Goal: Task Accomplishment & Management: Use online tool/utility

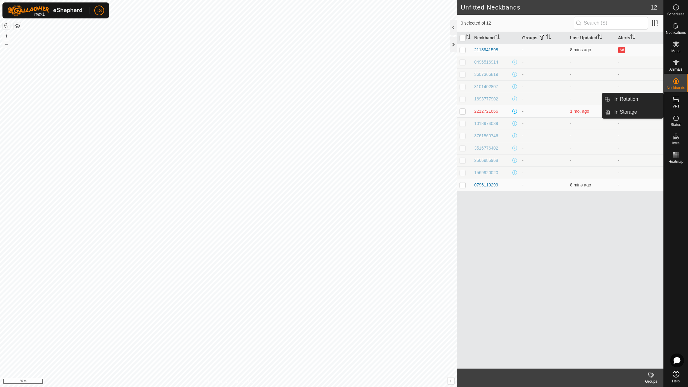
click at [677, 101] on icon at bounding box center [675, 99] width 7 height 7
click at [640, 98] on link "In Rotation" at bounding box center [636, 99] width 53 height 12
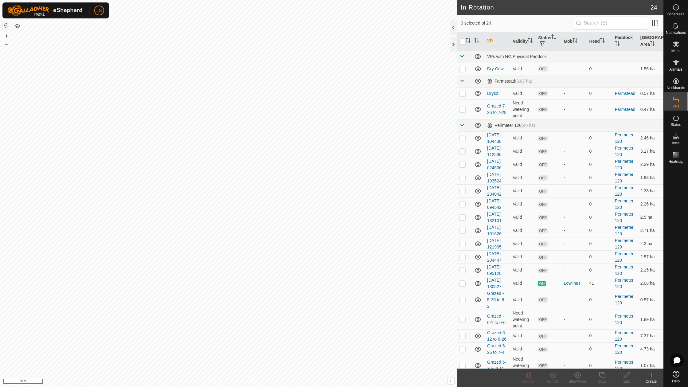
click at [652, 375] on icon at bounding box center [651, 375] width 4 height 0
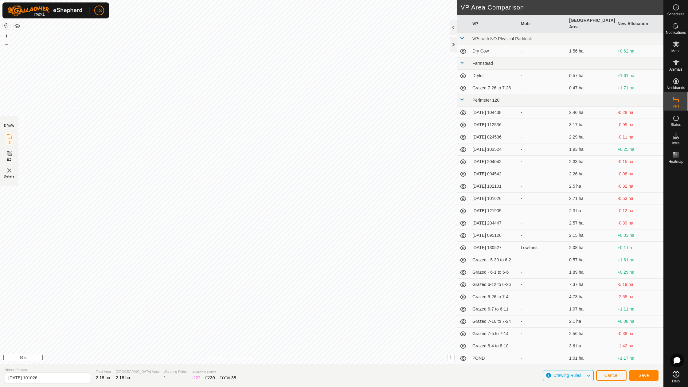
click at [641, 376] on span "Save" at bounding box center [643, 375] width 10 height 5
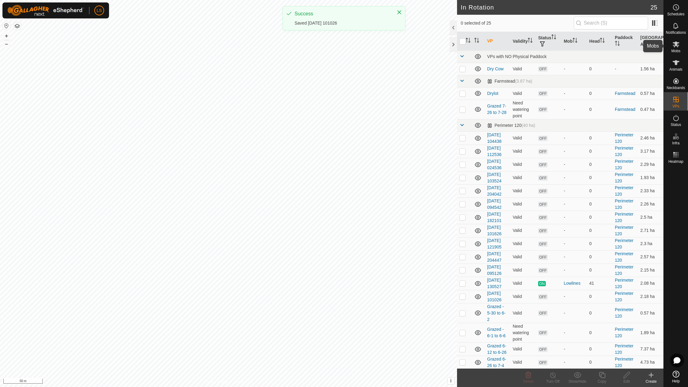
click at [674, 47] on icon at bounding box center [676, 44] width 7 height 6
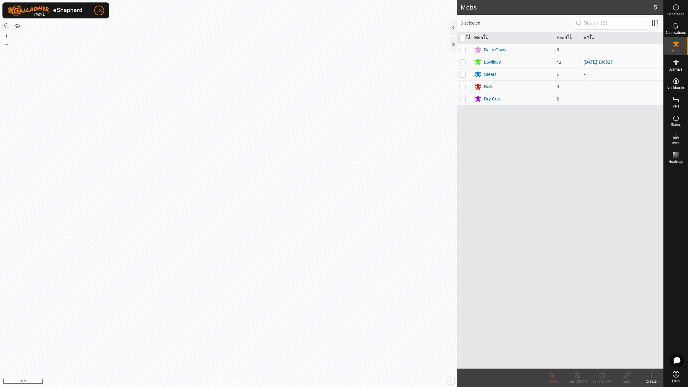
click at [463, 62] on p-checkbox at bounding box center [462, 62] width 6 height 5
checkbox input "true"
click at [602, 376] on icon at bounding box center [602, 374] width 8 height 7
click at [601, 359] on link "Now" at bounding box center [620, 361] width 61 height 12
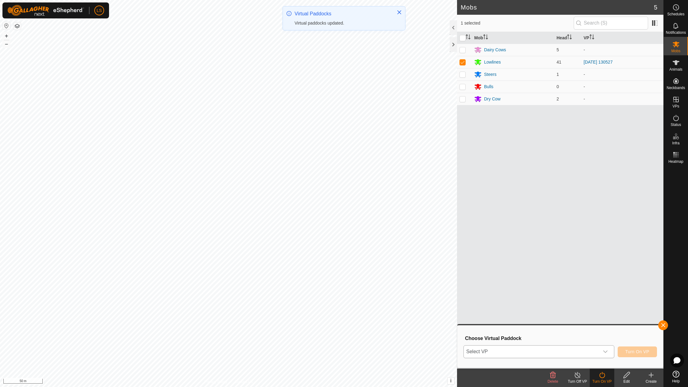
click at [578, 347] on span "Select VP" at bounding box center [531, 351] width 135 height 12
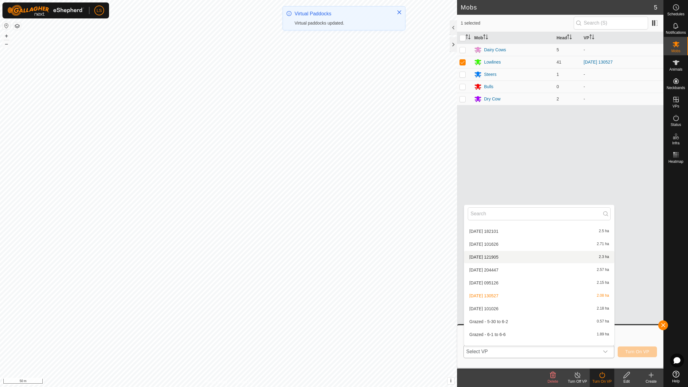
scroll to position [173, 0]
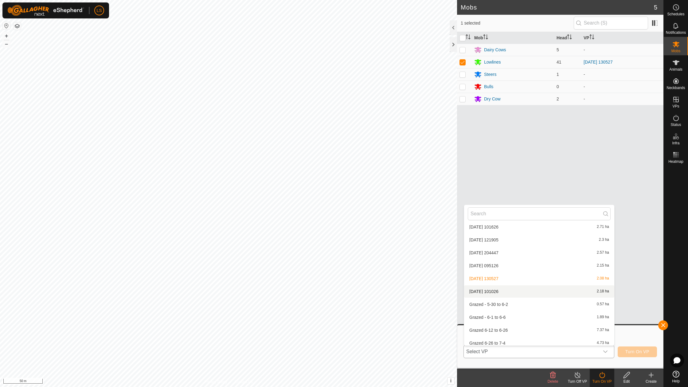
click at [496, 289] on li "[DATE] [DATE] 2.18 ha" at bounding box center [539, 291] width 150 height 12
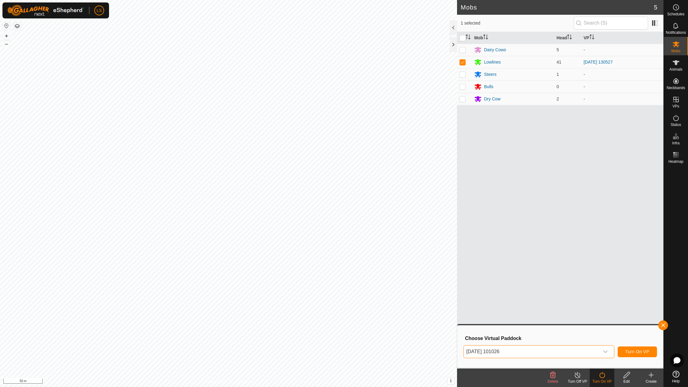
click at [641, 353] on span "Turn On VP" at bounding box center [637, 351] width 24 height 5
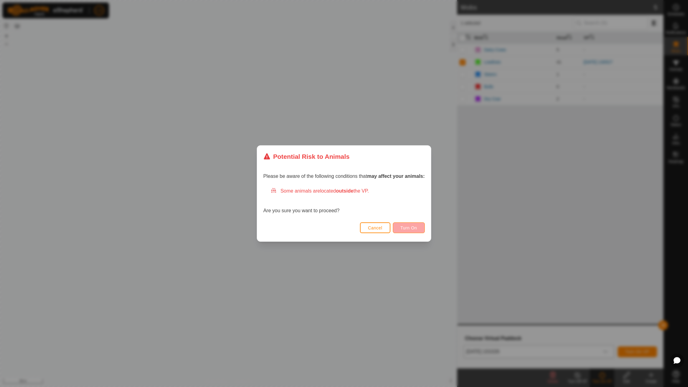
click at [403, 228] on span "Turn On" at bounding box center [408, 227] width 17 height 5
